Goal: Task Accomplishment & Management: Use online tool/utility

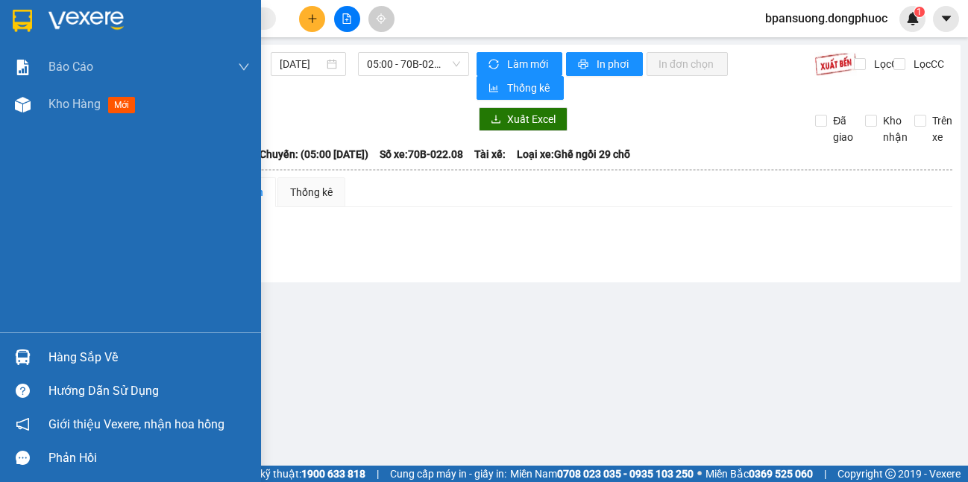
click at [22, 359] on img at bounding box center [23, 358] width 16 height 16
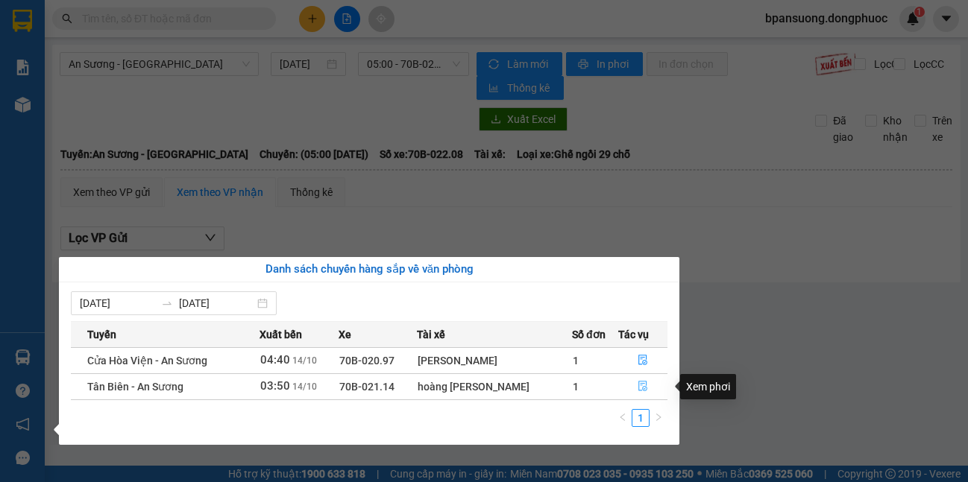
click at [644, 389] on icon "file-done" at bounding box center [643, 386] width 10 height 10
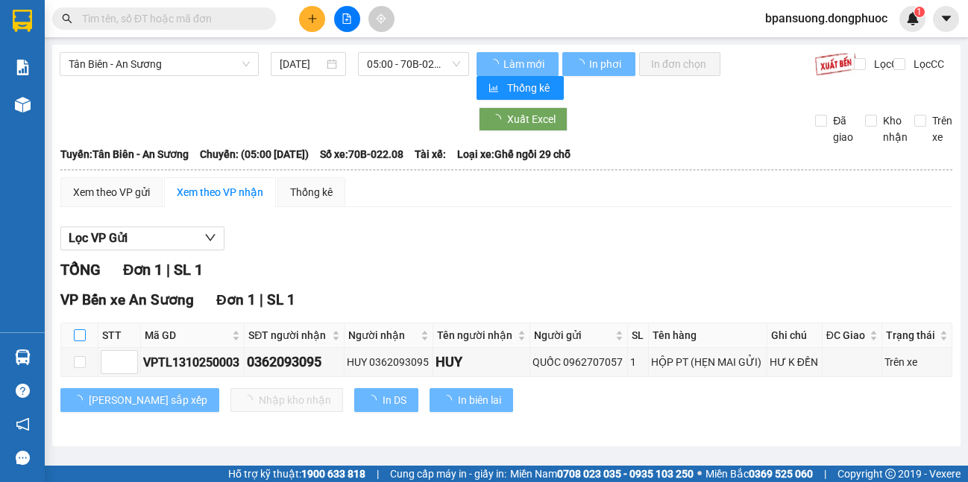
type input "14/10/2025"
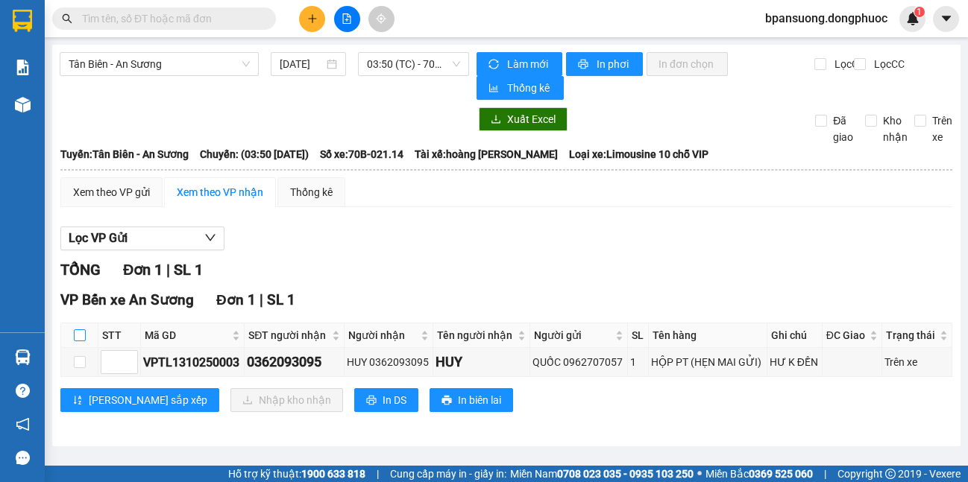
click at [81, 341] on input "checkbox" at bounding box center [80, 336] width 12 height 12
checkbox input "true"
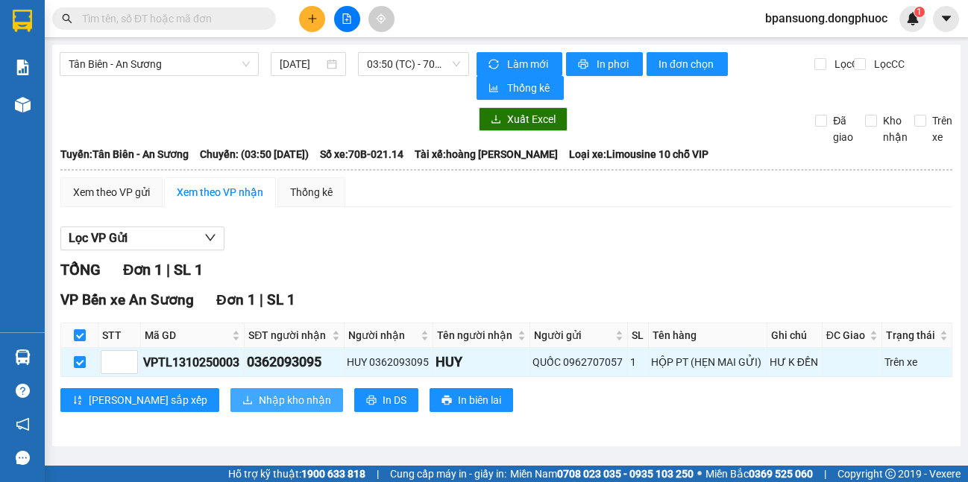
click at [259, 400] on span "Nhập kho nhận" at bounding box center [295, 400] width 72 height 16
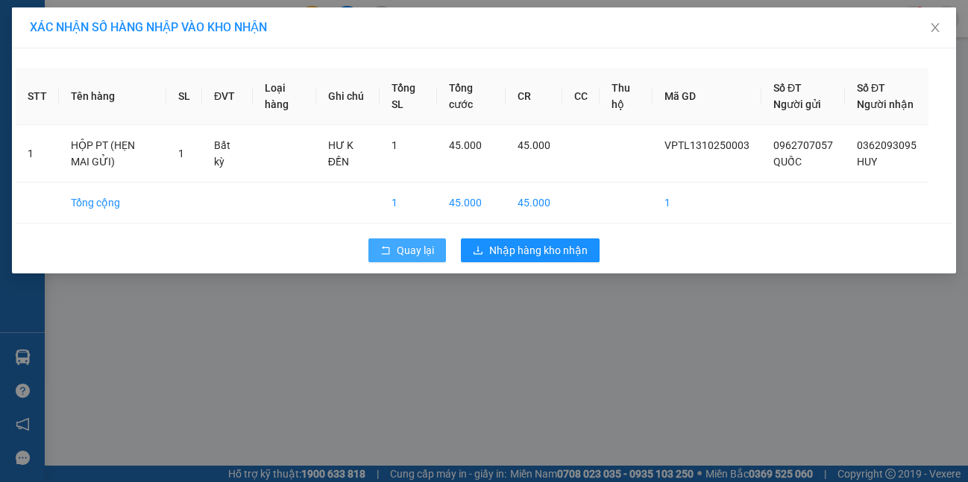
click at [412, 259] on span "Quay lại" at bounding box center [415, 250] width 37 height 16
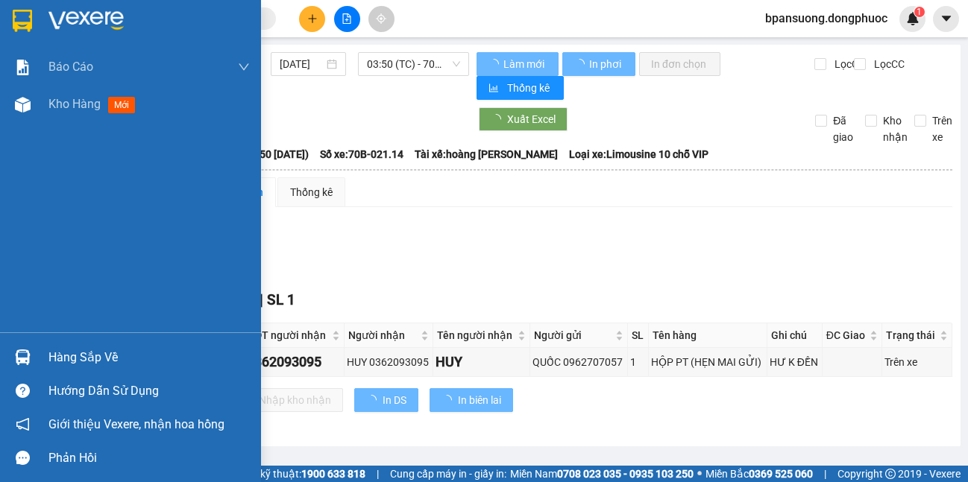
click at [43, 354] on div "Hàng sắp về" at bounding box center [130, 358] width 261 height 34
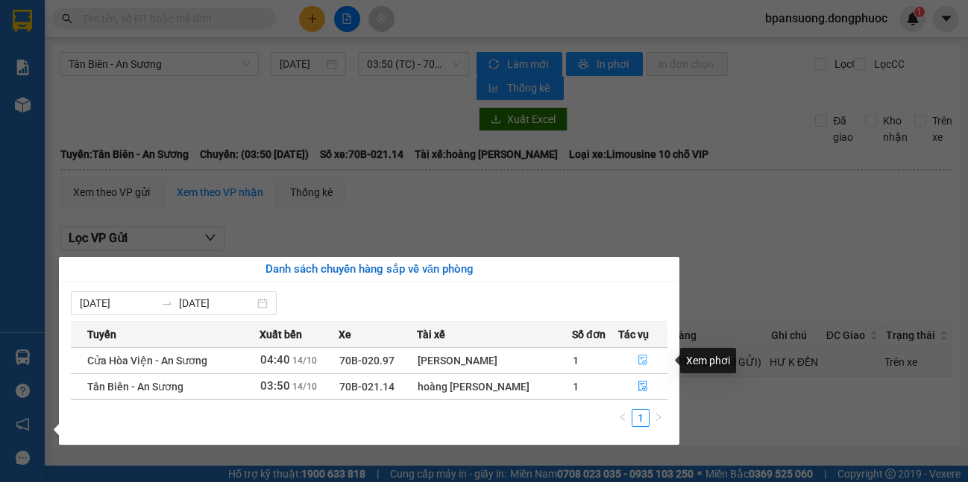
click at [640, 362] on icon "file-done" at bounding box center [643, 360] width 10 height 10
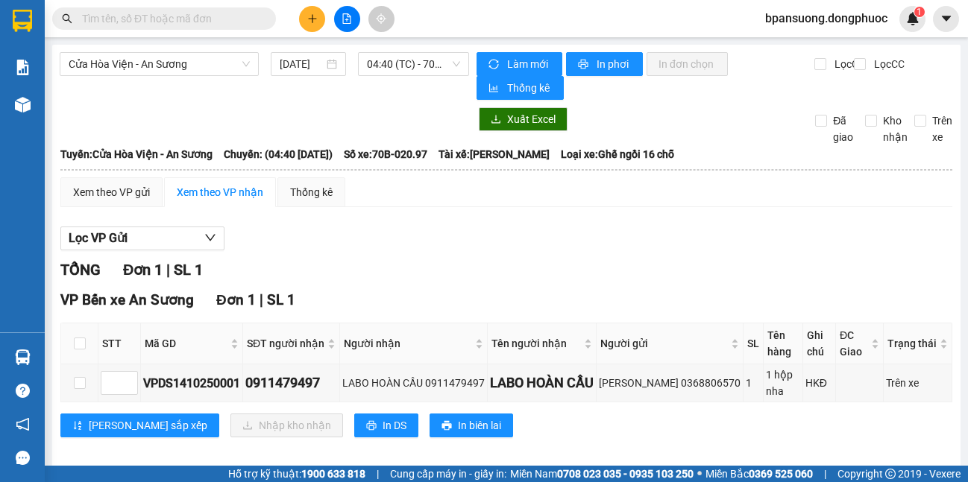
click at [82, 356] on th at bounding box center [79, 344] width 37 height 41
click at [81, 348] on input "checkbox" at bounding box center [80, 344] width 12 height 12
checkbox input "true"
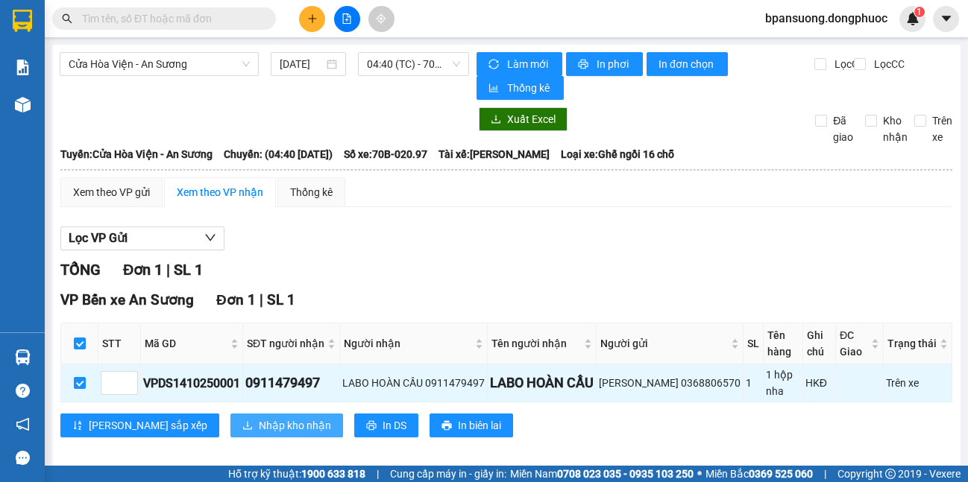
click at [259, 424] on span "Nhập kho nhận" at bounding box center [295, 426] width 72 height 16
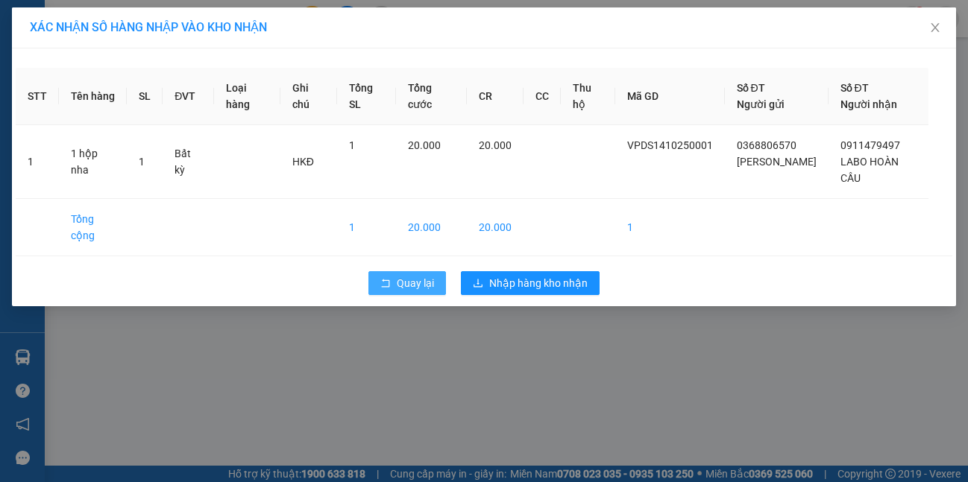
click at [423, 283] on span "Quay lại" at bounding box center [415, 283] width 37 height 16
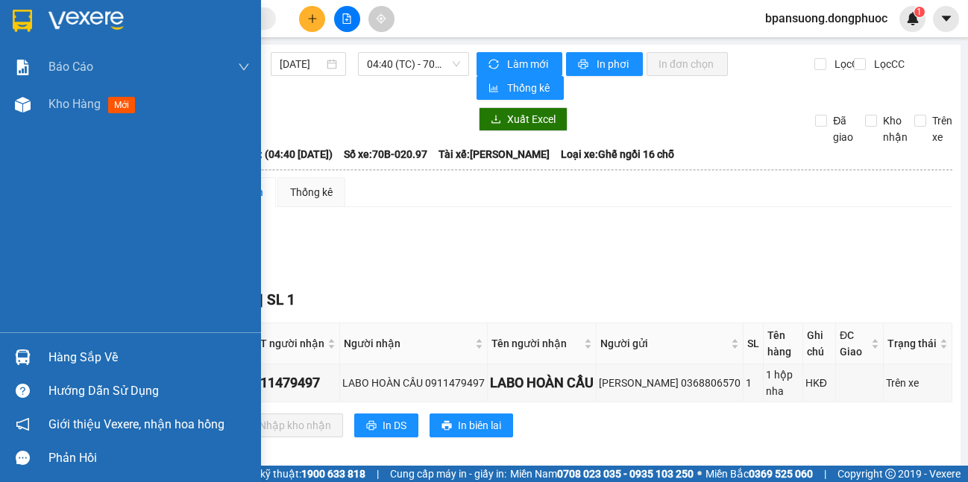
click at [19, 359] on img at bounding box center [23, 358] width 16 height 16
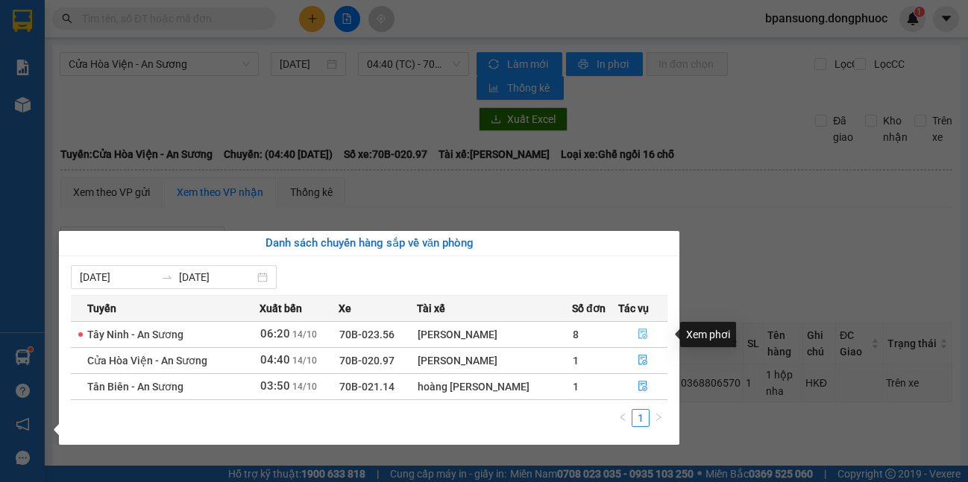
click at [638, 327] on button "button" at bounding box center [643, 335] width 48 height 24
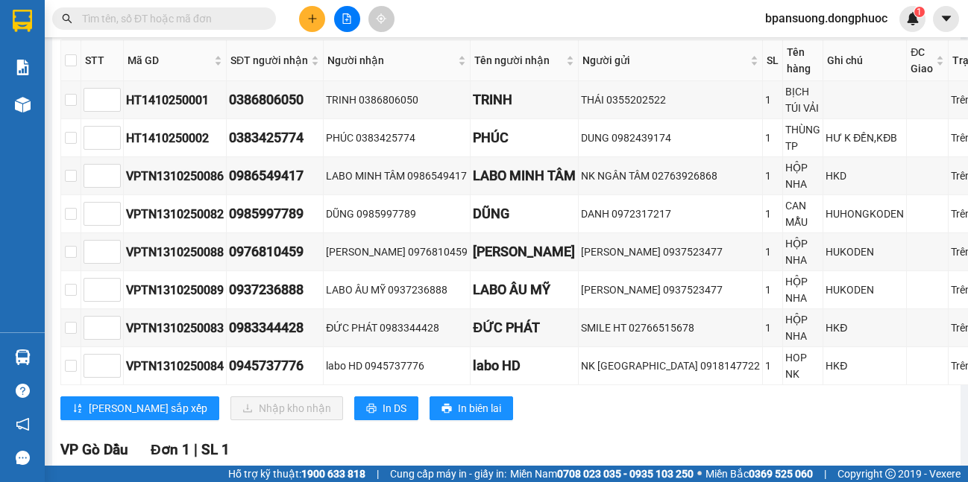
scroll to position [134, 0]
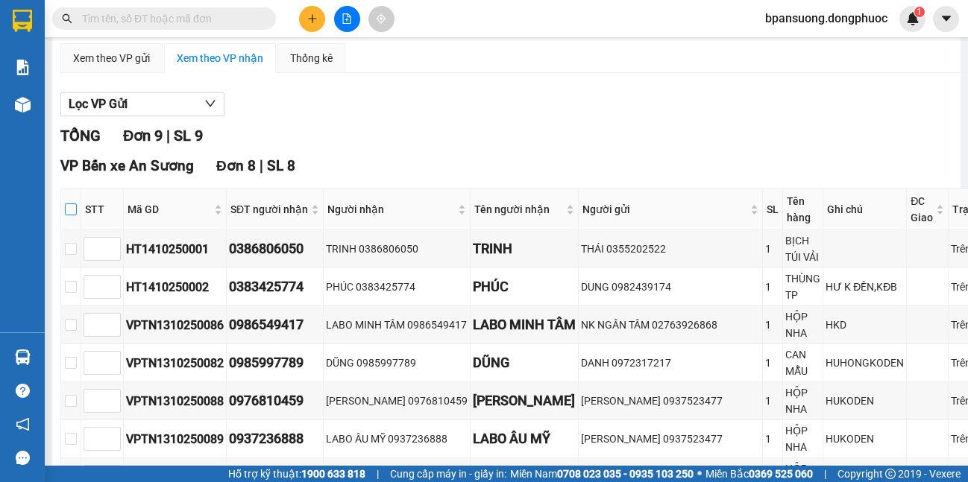
click at [72, 216] on input "checkbox" at bounding box center [71, 210] width 12 height 12
checkbox input "true"
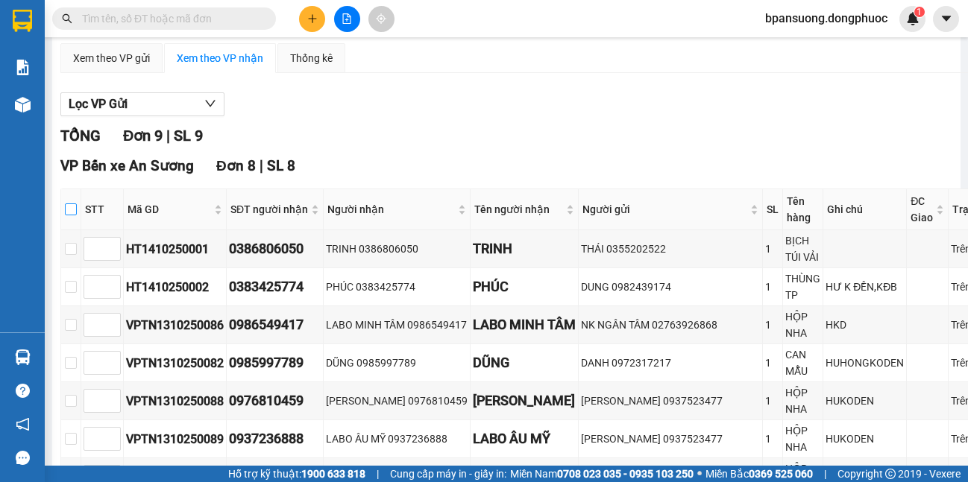
checkbox input "true"
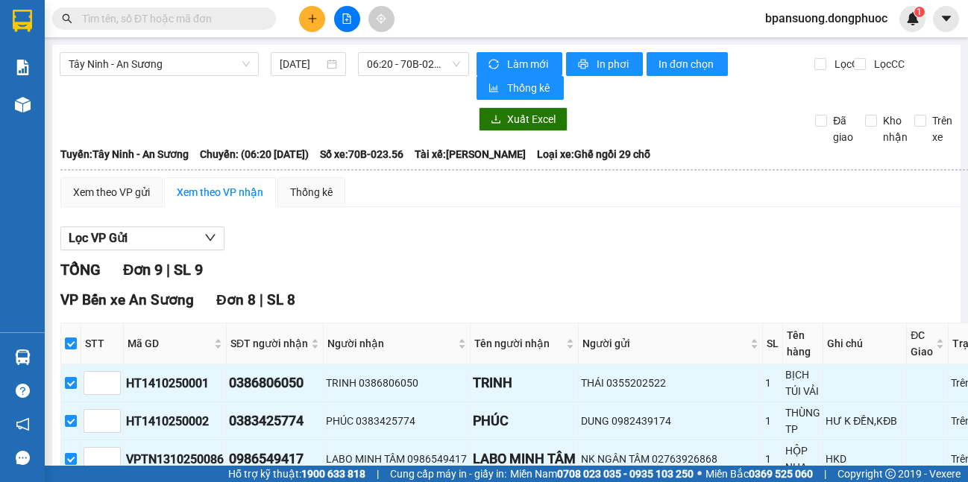
scroll to position [433, 0]
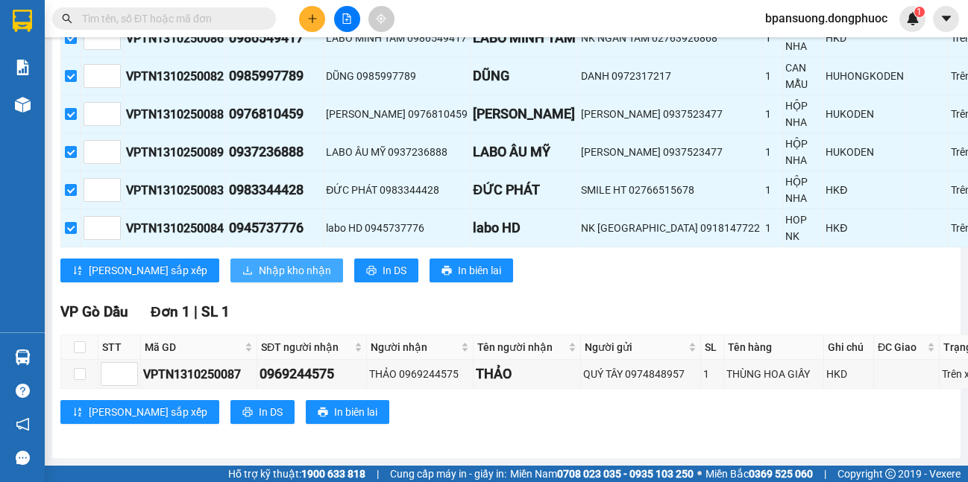
click at [259, 262] on span "Nhập kho nhận" at bounding box center [295, 270] width 72 height 16
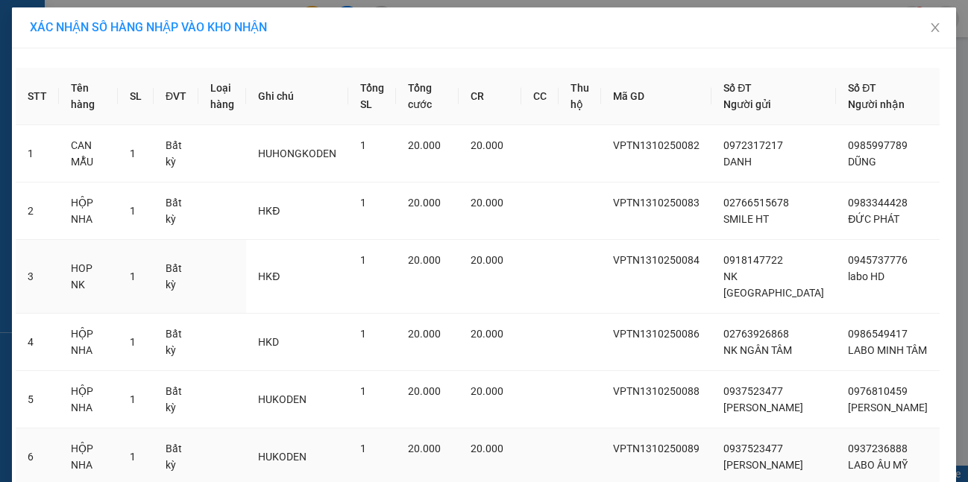
scroll to position [244, 0]
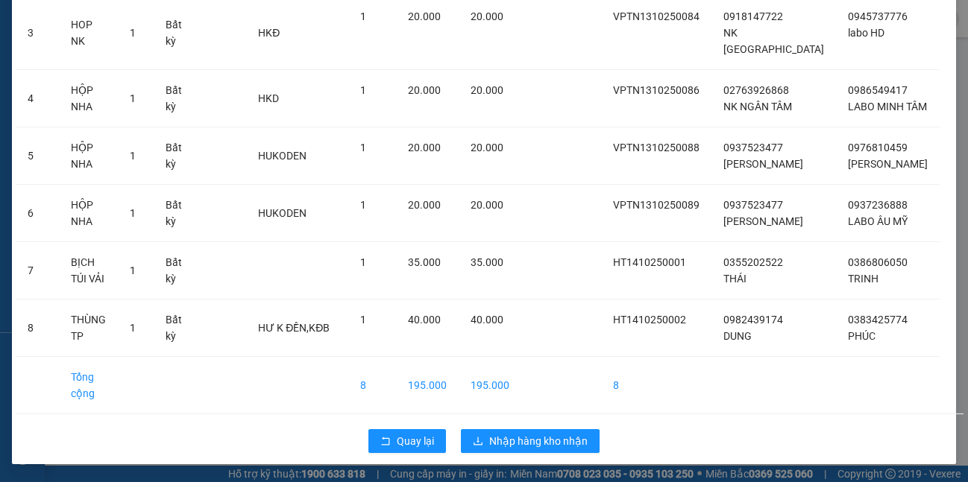
click at [398, 453] on div "Quay lại Nhập hàng kho nhận" at bounding box center [484, 441] width 937 height 39
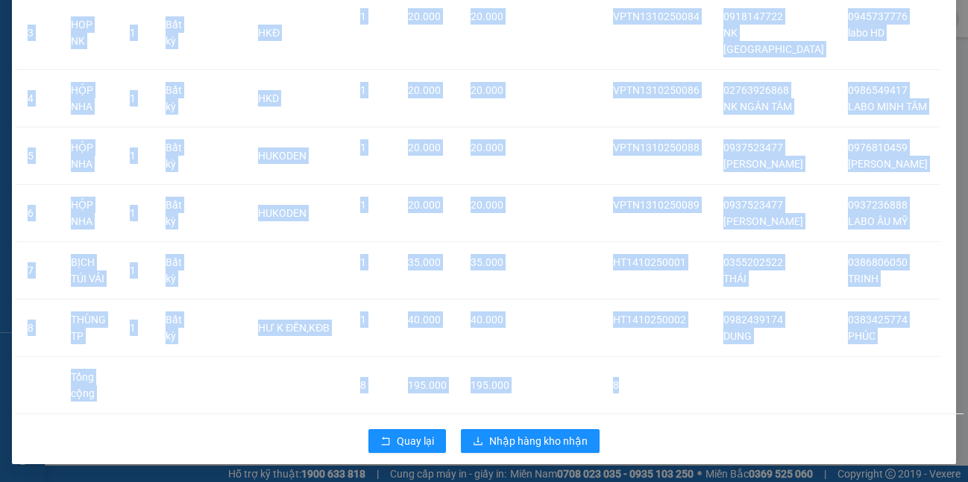
click at [397, 454] on div "Quay lại Nhập hàng kho nhận" at bounding box center [484, 441] width 937 height 39
click at [377, 431] on button "Quay lại" at bounding box center [407, 442] width 78 height 24
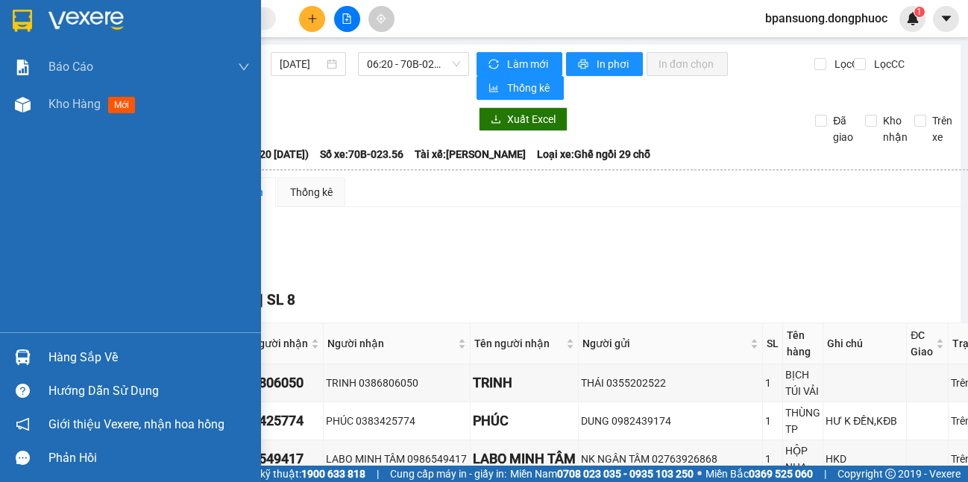
click at [1, 363] on div "Hàng sắp về" at bounding box center [130, 358] width 261 height 34
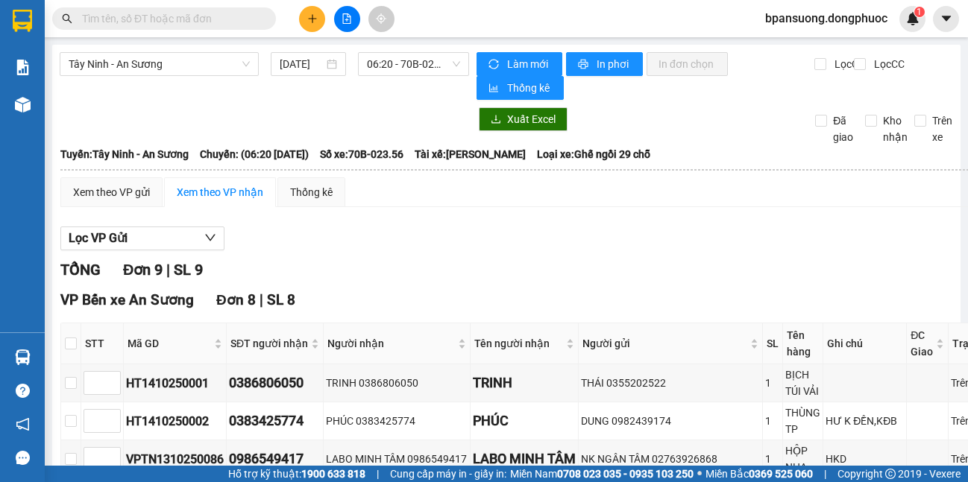
click at [738, 240] on section "Kết quả tìm kiếm ( 0 ) Bộ lọc No Data bpansuong.dongphuoc 1 Báo cáo Mẫu 1: Báo …" at bounding box center [484, 241] width 968 height 482
